Goal: Task Accomplishment & Management: Use online tool/utility

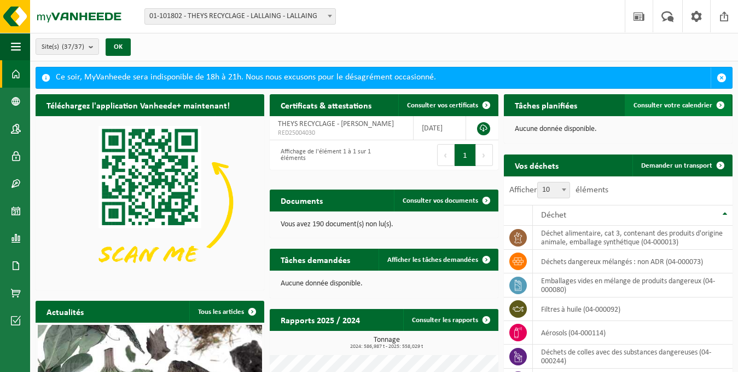
click at [672, 106] on span "Consulter votre calendrier" at bounding box center [673, 105] width 79 height 7
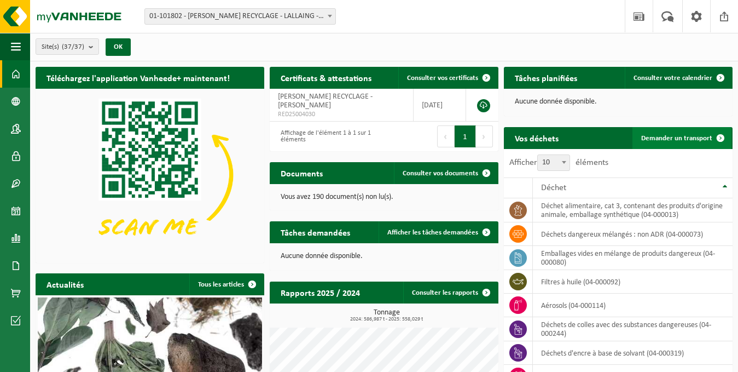
click at [692, 135] on span "Demander un transport" at bounding box center [676, 138] width 71 height 7
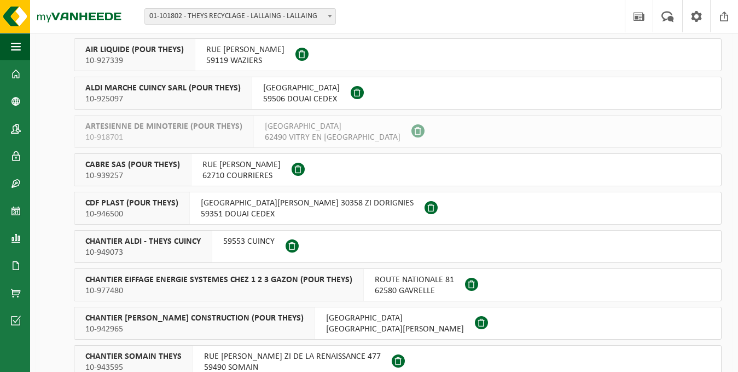
scroll to position [164, 0]
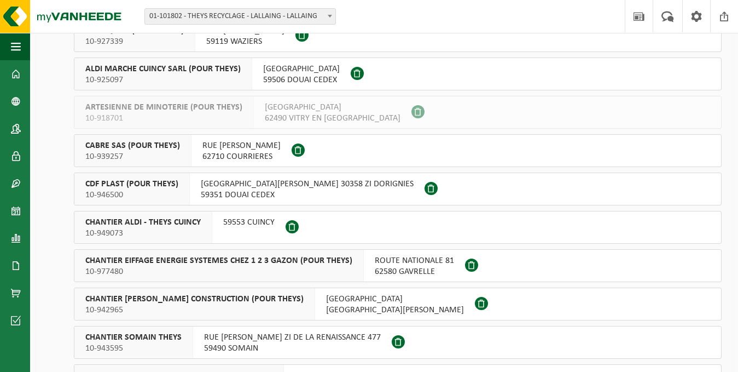
click at [219, 227] on div "59553 CUINCY" at bounding box center [248, 227] width 73 height 32
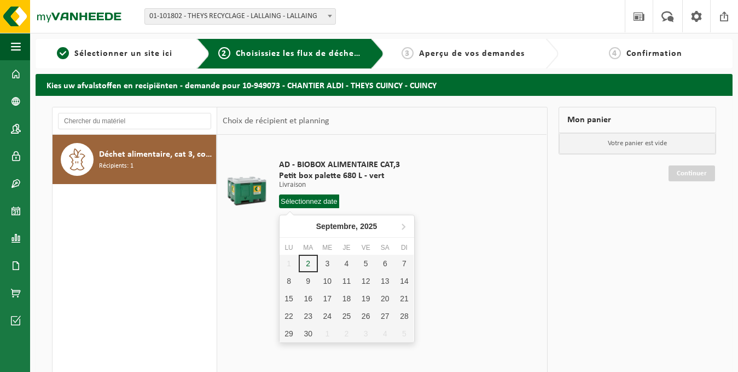
click at [294, 201] on input "text" at bounding box center [309, 201] width 61 height 14
click at [339, 270] on div "4" at bounding box center [346, 263] width 19 height 18
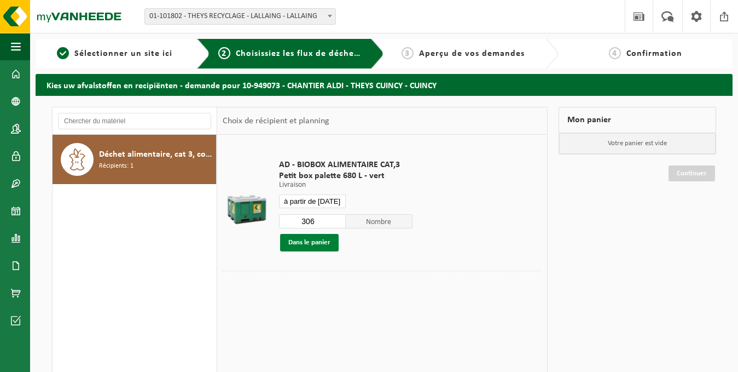
click at [319, 235] on button "Dans le panier" at bounding box center [309, 243] width 59 height 18
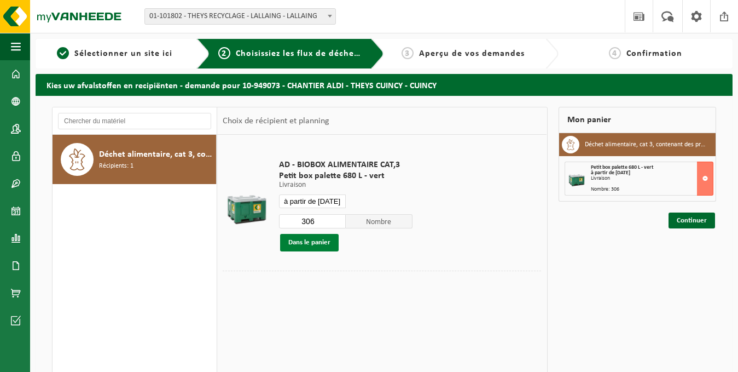
click at [322, 241] on button "Dans le panier" at bounding box center [309, 243] width 59 height 18
click at [323, 197] on input "à partir de [DATE]" at bounding box center [312, 201] width 67 height 14
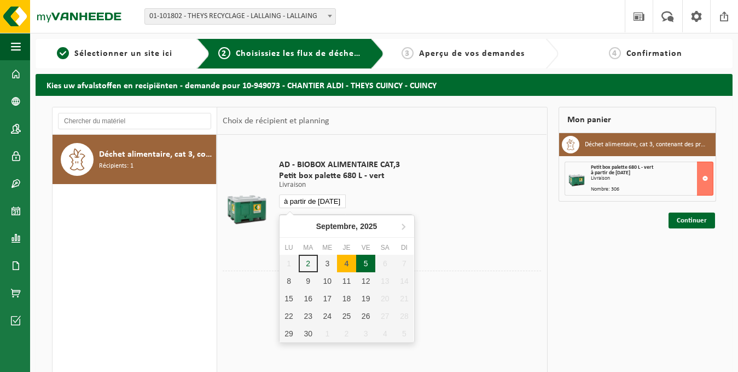
click at [369, 259] on div "5" at bounding box center [365, 263] width 19 height 18
type input "à partir de [DATE]"
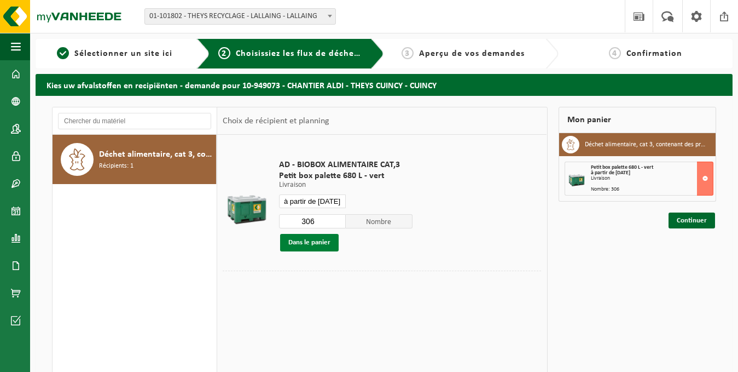
click at [320, 238] on button "Dans le panier" at bounding box center [309, 243] width 59 height 18
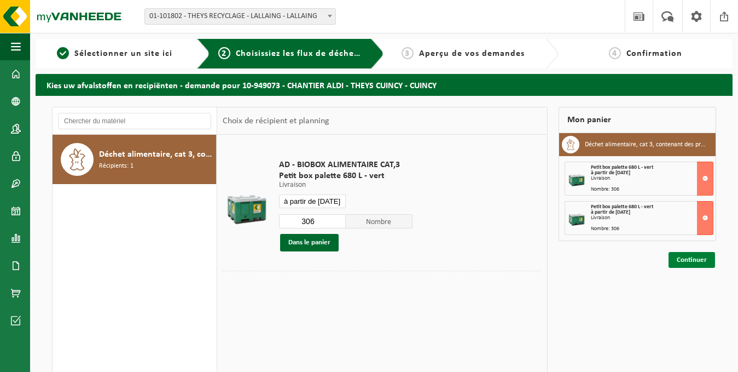
click at [691, 261] on link "Continuer" at bounding box center [692, 260] width 47 height 16
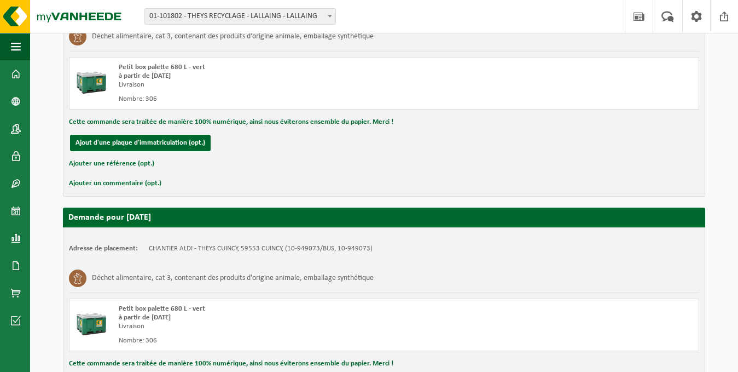
scroll to position [107, 0]
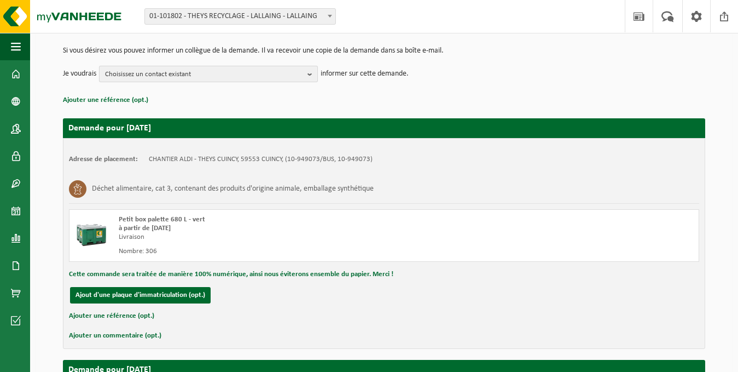
click at [210, 73] on span "Choisissez un contact existant" at bounding box center [204, 74] width 198 height 16
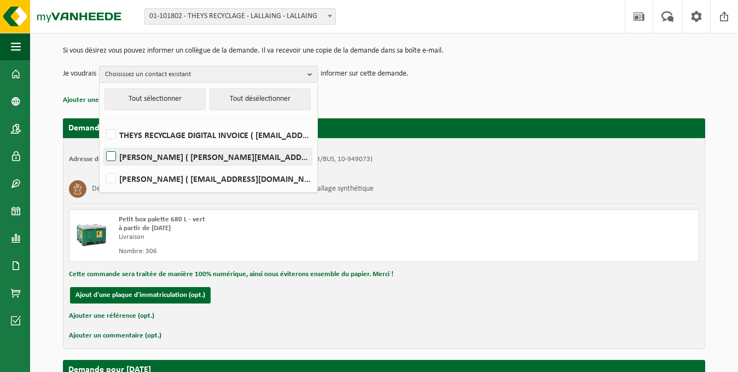
click at [185, 152] on label "[PERSON_NAME] ( [PERSON_NAME][EMAIL_ADDRESS][DOMAIN_NAME] )" at bounding box center [208, 156] width 208 height 16
click at [102, 143] on input "[PERSON_NAME] ( [PERSON_NAME][EMAIL_ADDRESS][DOMAIN_NAME] )" at bounding box center [102, 142] width 1 height 1
checkbox input "true"
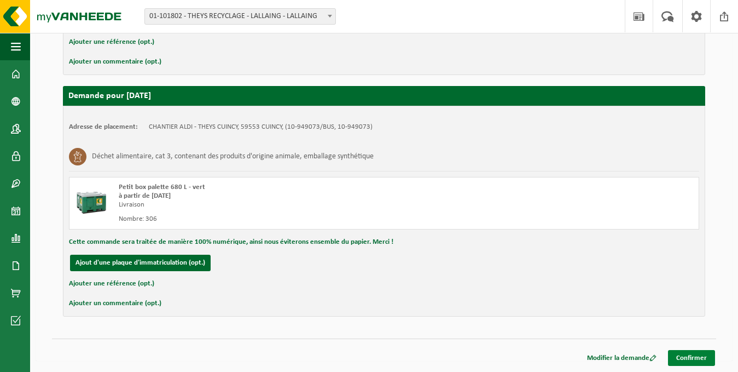
click at [688, 351] on link "Confirmer" at bounding box center [691, 358] width 47 height 16
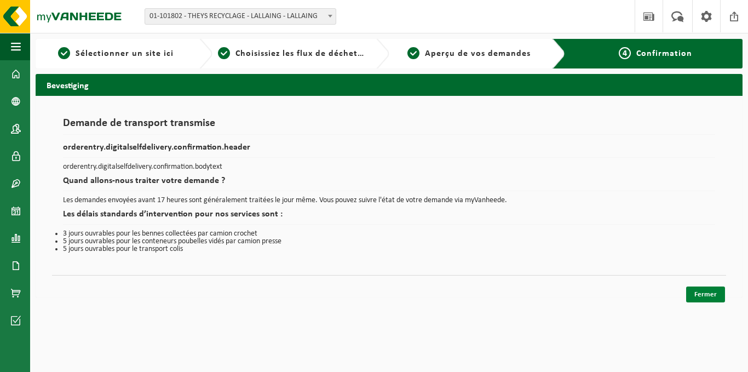
click at [699, 287] on link "Fermer" at bounding box center [705, 294] width 39 height 16
